Goal: Task Accomplishment & Management: Manage account settings

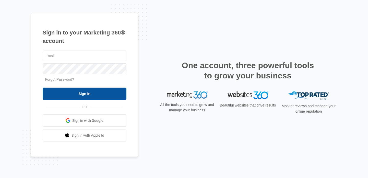
type input "[EMAIL_ADDRESS][PERSON_NAME][DOMAIN_NAME]"
click at [74, 93] on input "Sign In" at bounding box center [85, 94] width 84 height 12
